Goal: Share content

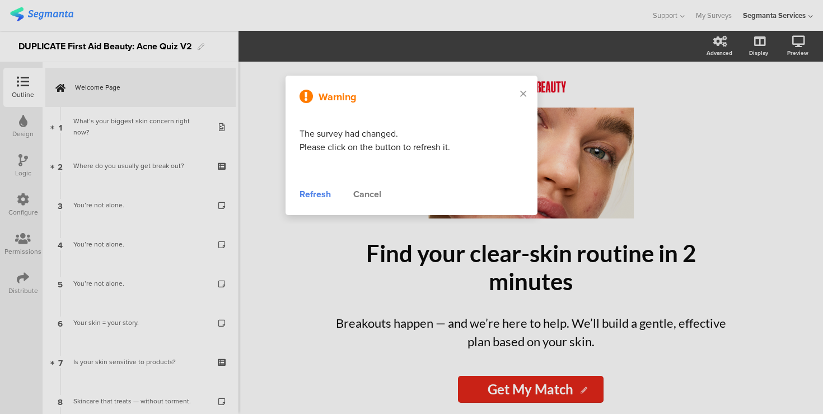
click at [319, 196] on div "Refresh" at bounding box center [315, 194] width 31 height 13
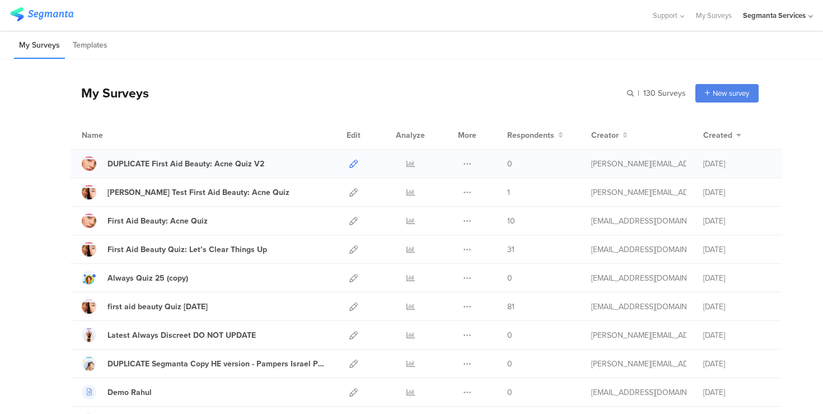
click at [357, 165] on icon at bounding box center [353, 164] width 8 height 8
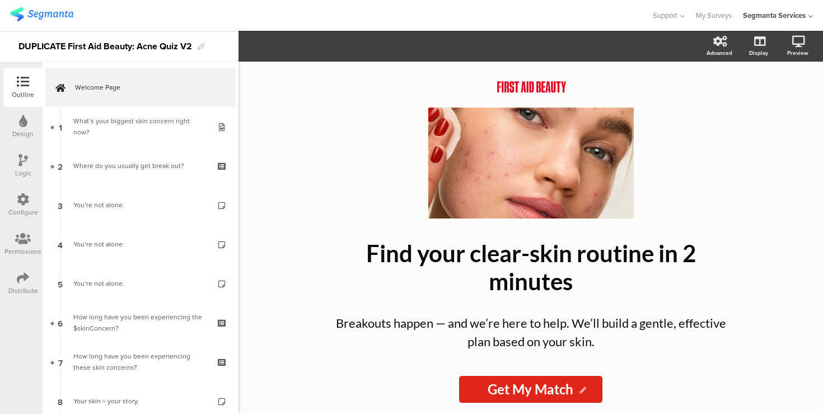
click at [22, 286] on div "Distribute" at bounding box center [23, 291] width 30 height 10
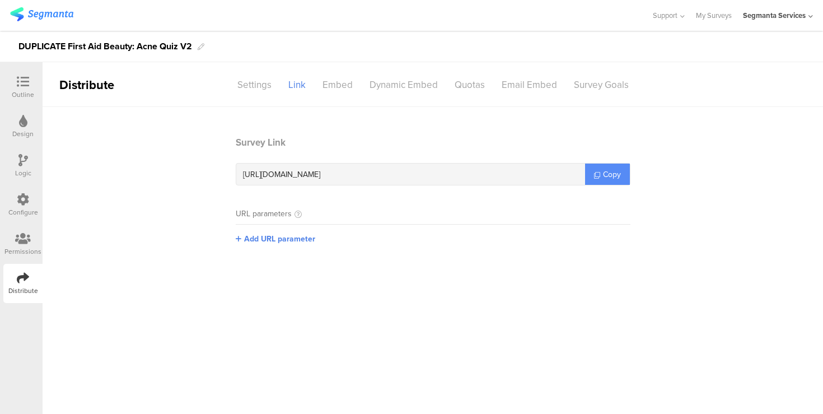
click at [603, 174] on span "Copy" at bounding box center [612, 175] width 18 height 12
